Goal: Navigation & Orientation: Find specific page/section

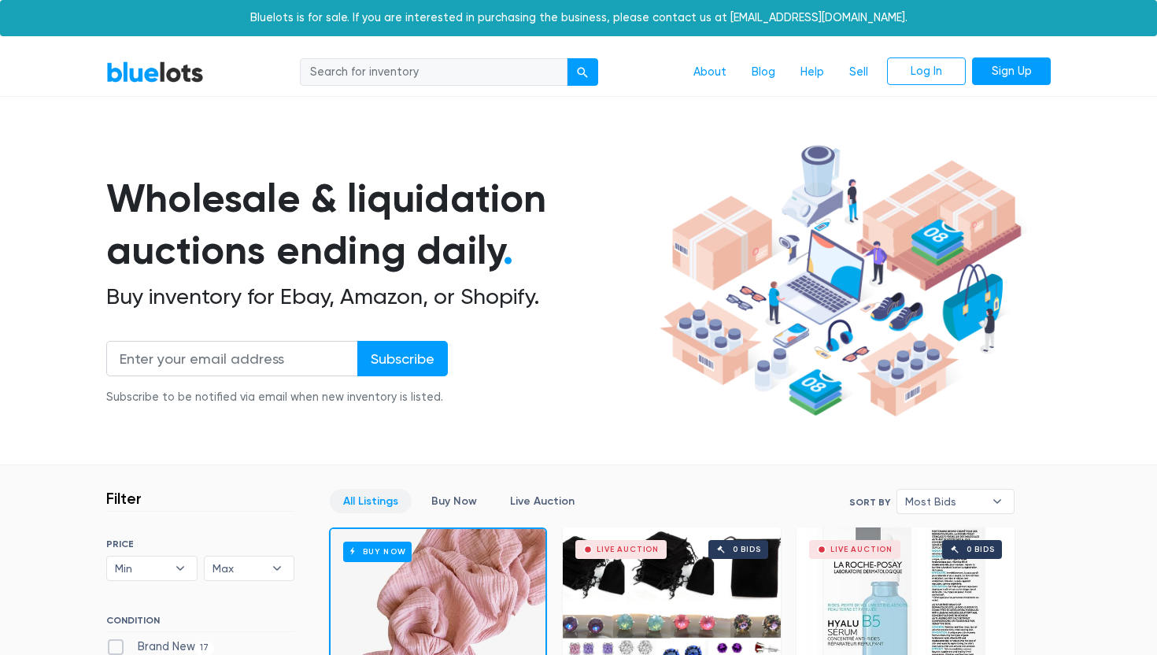
click at [397, 72] on input "search" at bounding box center [434, 72] width 268 height 28
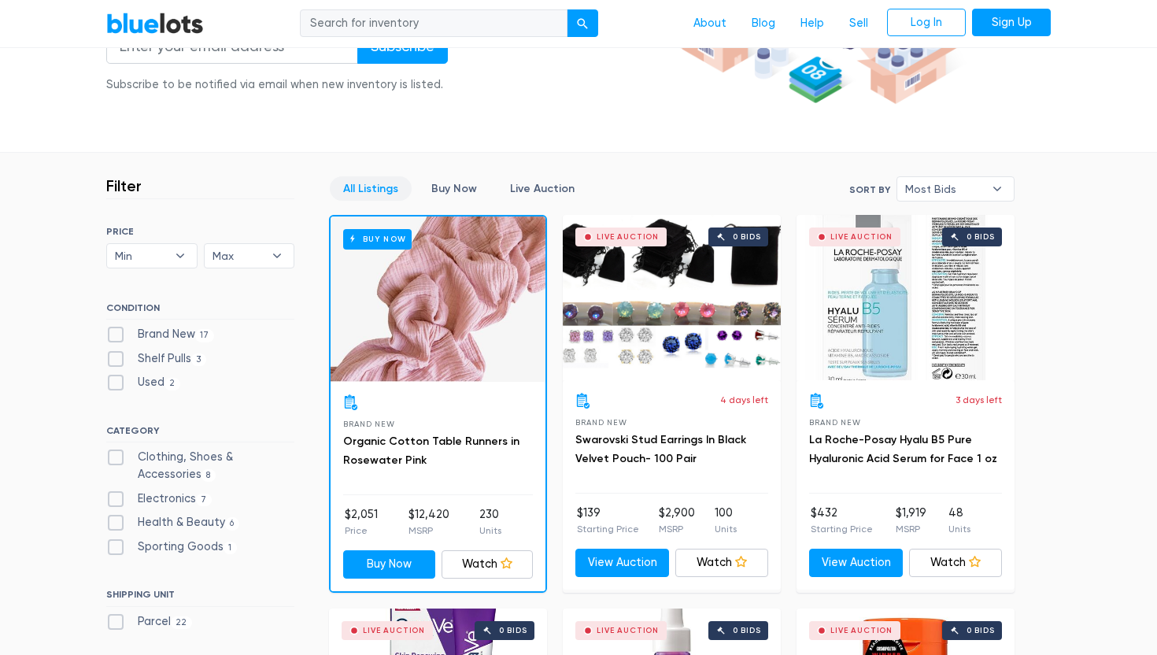
scroll to position [470, 0]
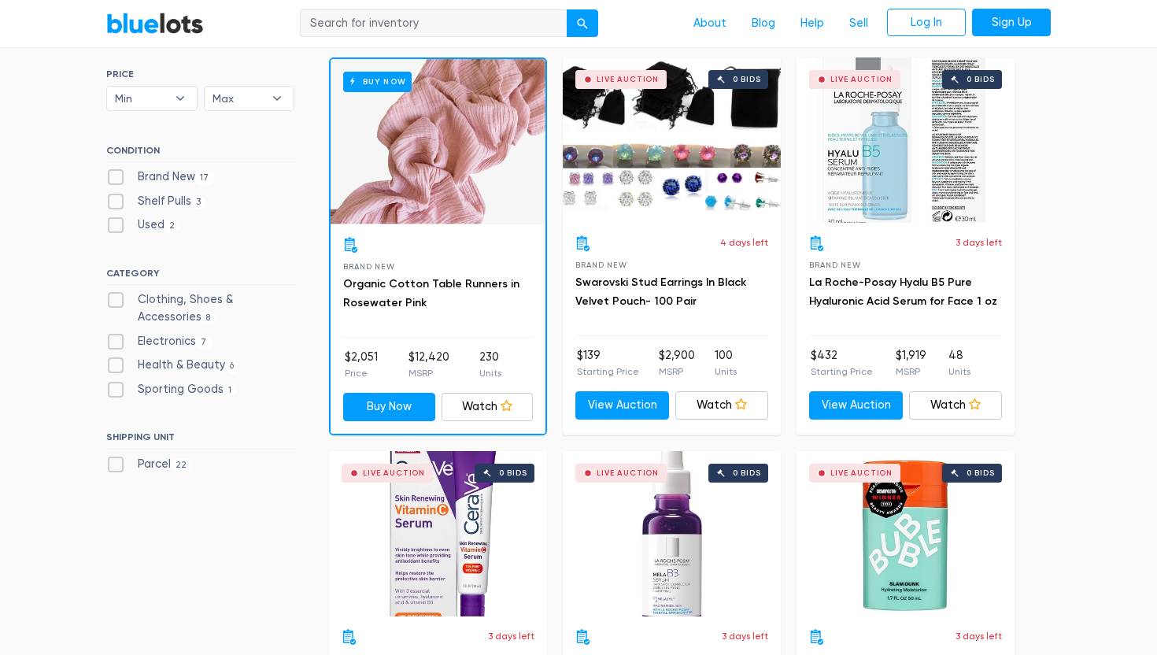
click at [181, 301] on label "Clothing, Shoes & Accessories 8" at bounding box center [200, 308] width 188 height 34
click at [116, 301] on Accessories"] "Clothing, Shoes & Accessories 8" at bounding box center [111, 296] width 10 height 10
checkbox Accessories"] "true"
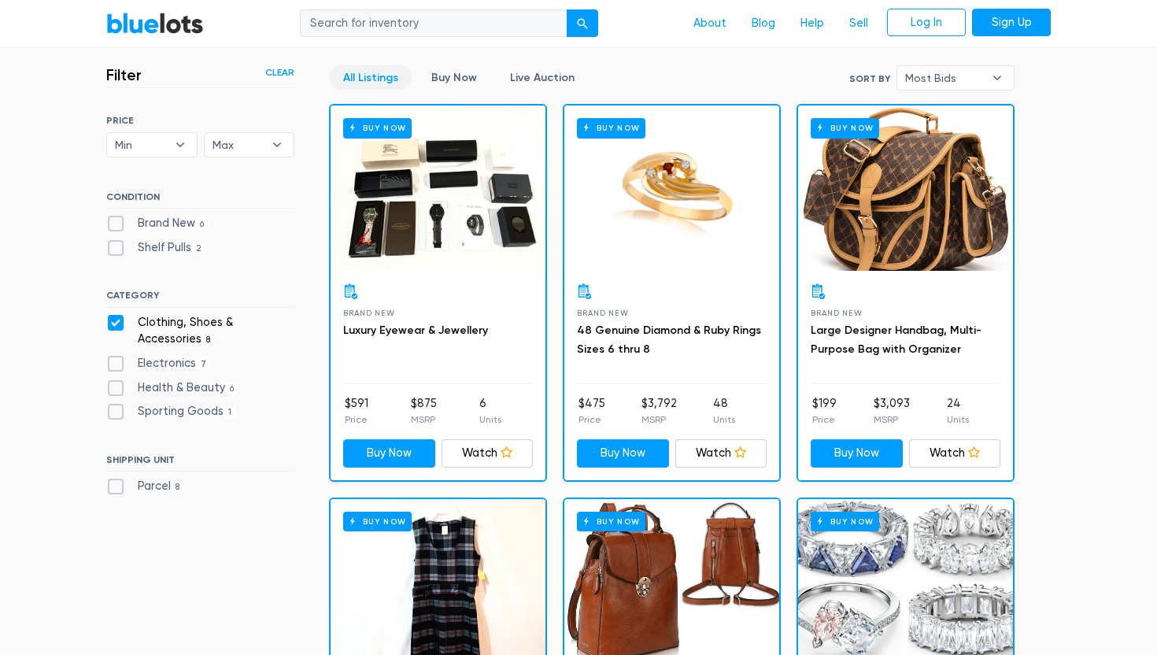
scroll to position [423, 0]
